Goal: Find specific fact: Locate a discrete piece of known information

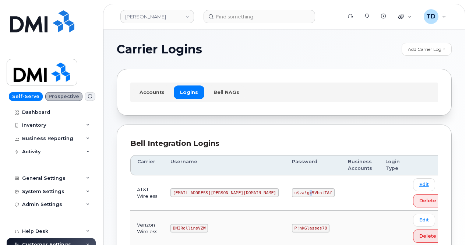
click at [292, 192] on code "u$za!gx5VbntTAf" at bounding box center [313, 192] width 43 height 9
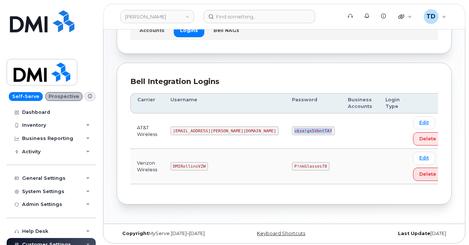
click at [341, 145] on td at bounding box center [360, 130] width 38 height 35
click at [319, 147] on tbody "AT&T Wireless MS-Rollins@dminc.com u$za!gx5VbntTAf Edit Delete Verizon Wireless…" at bounding box center [289, 148] width 319 height 71
click at [341, 138] on td at bounding box center [360, 130] width 38 height 35
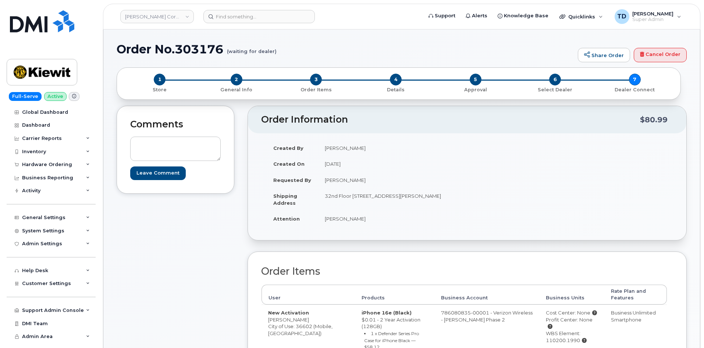
scroll to position [37, 0]
